Goal: Transaction & Acquisition: Purchase product/service

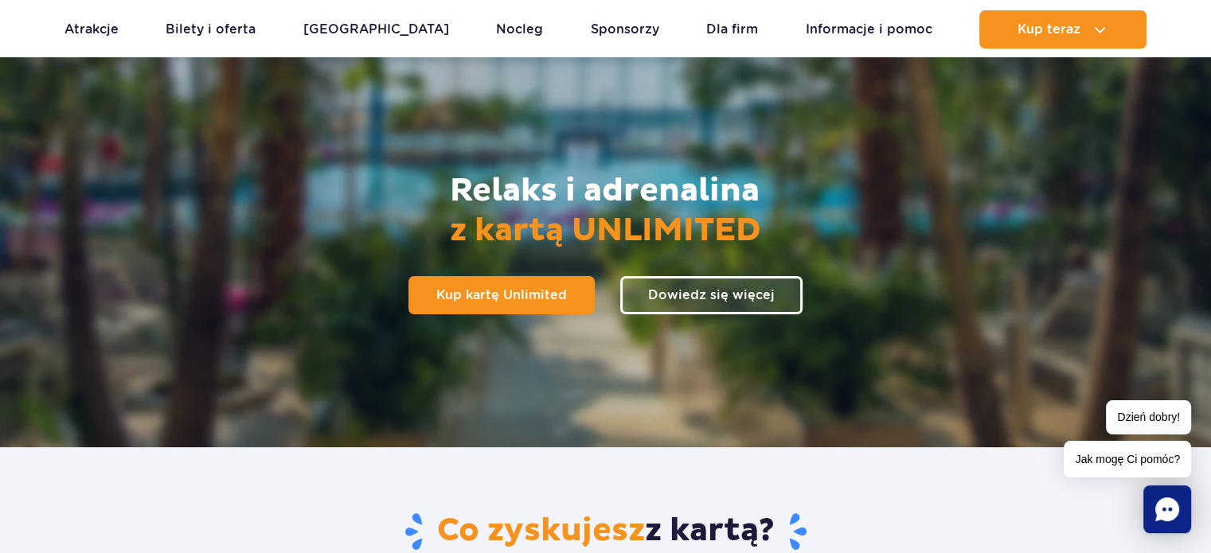
scroll to position [159, 0]
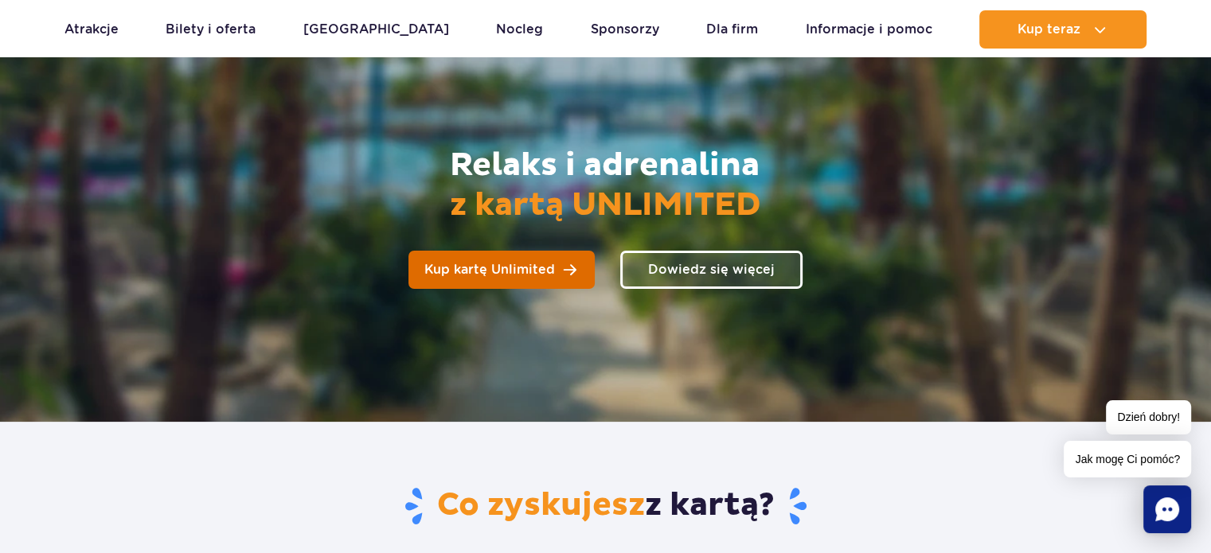
click at [485, 270] on span "Kup kartę Unlimited" at bounding box center [489, 269] width 131 height 13
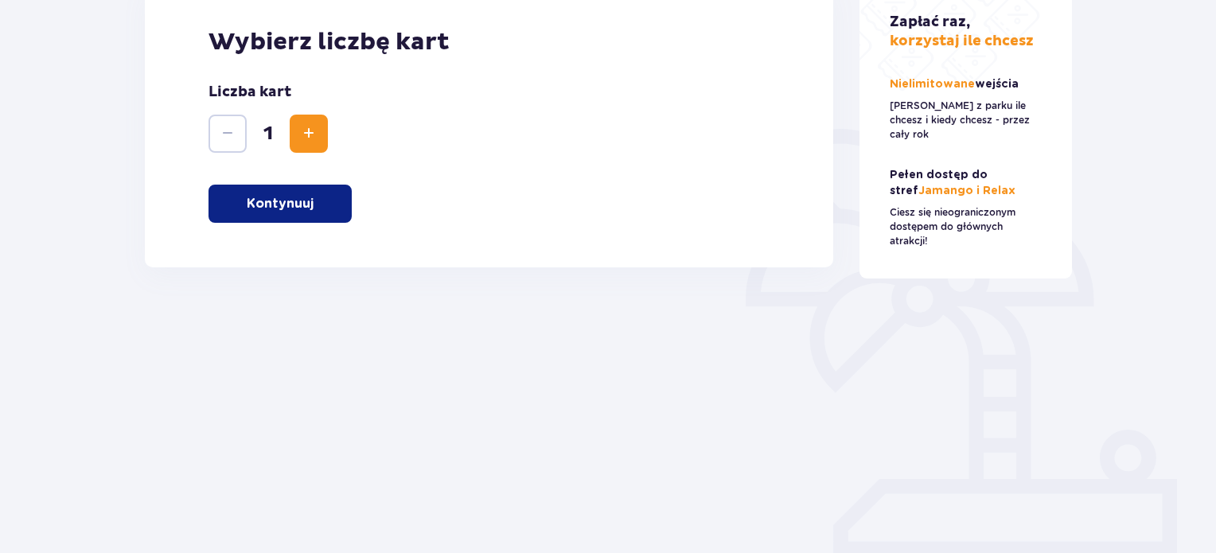
scroll to position [267, 0]
click at [274, 206] on p "Kontynuuj" at bounding box center [280, 203] width 67 height 18
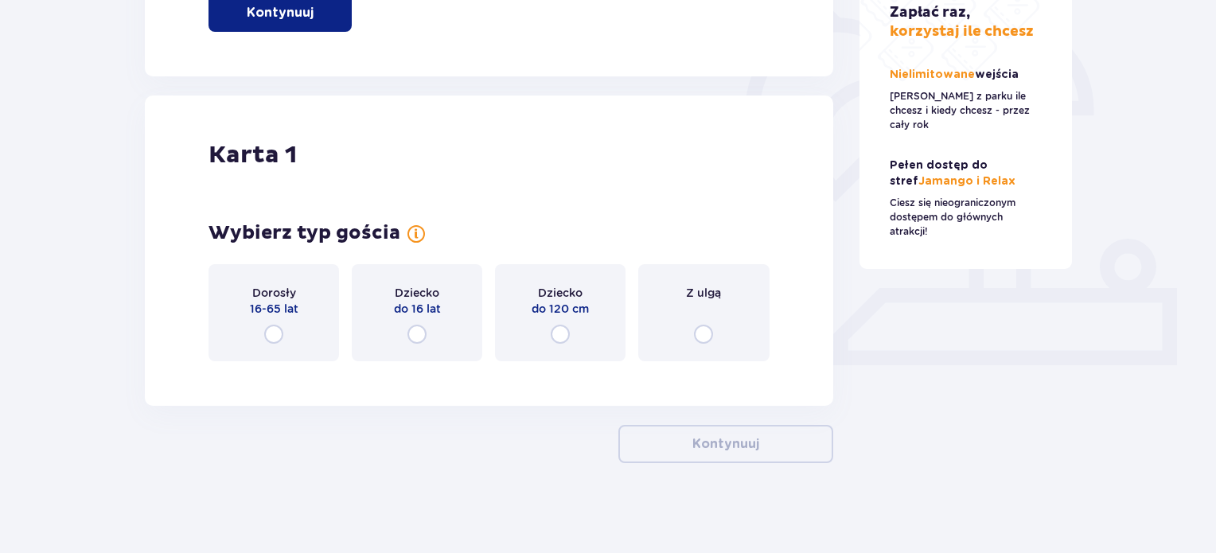
scroll to position [462, 0]
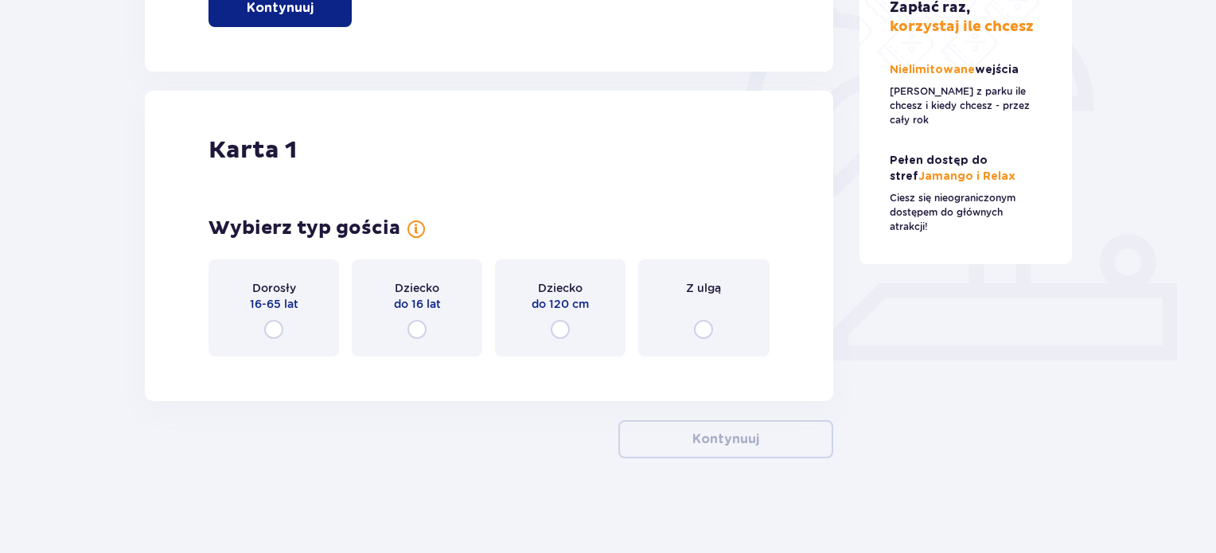
click at [272, 325] on input "radio" at bounding box center [273, 329] width 19 height 19
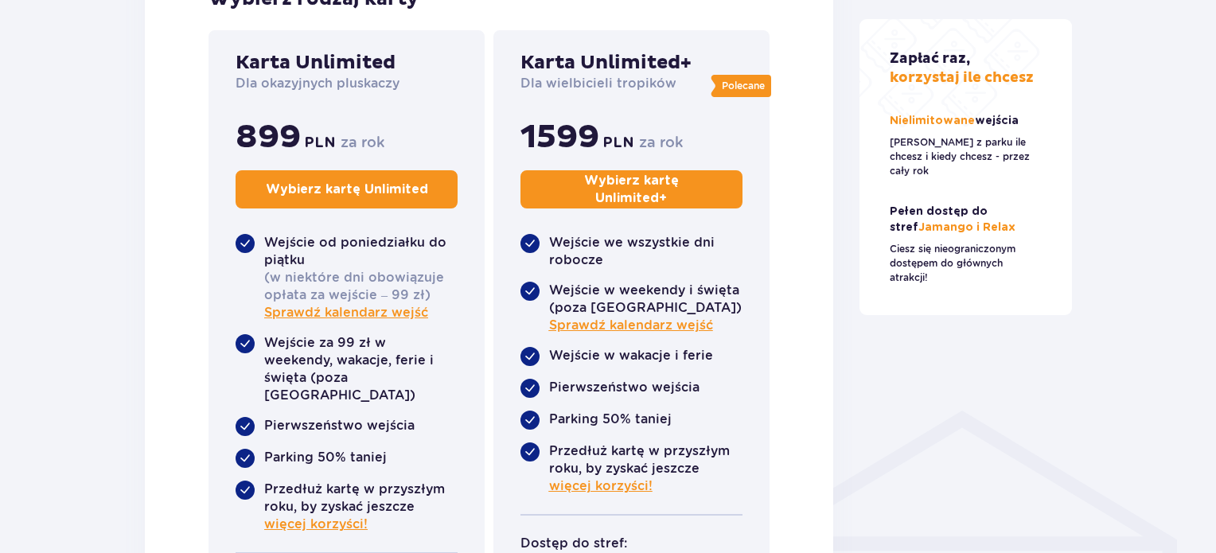
scroll to position [850, 0]
